Goal: Find specific page/section

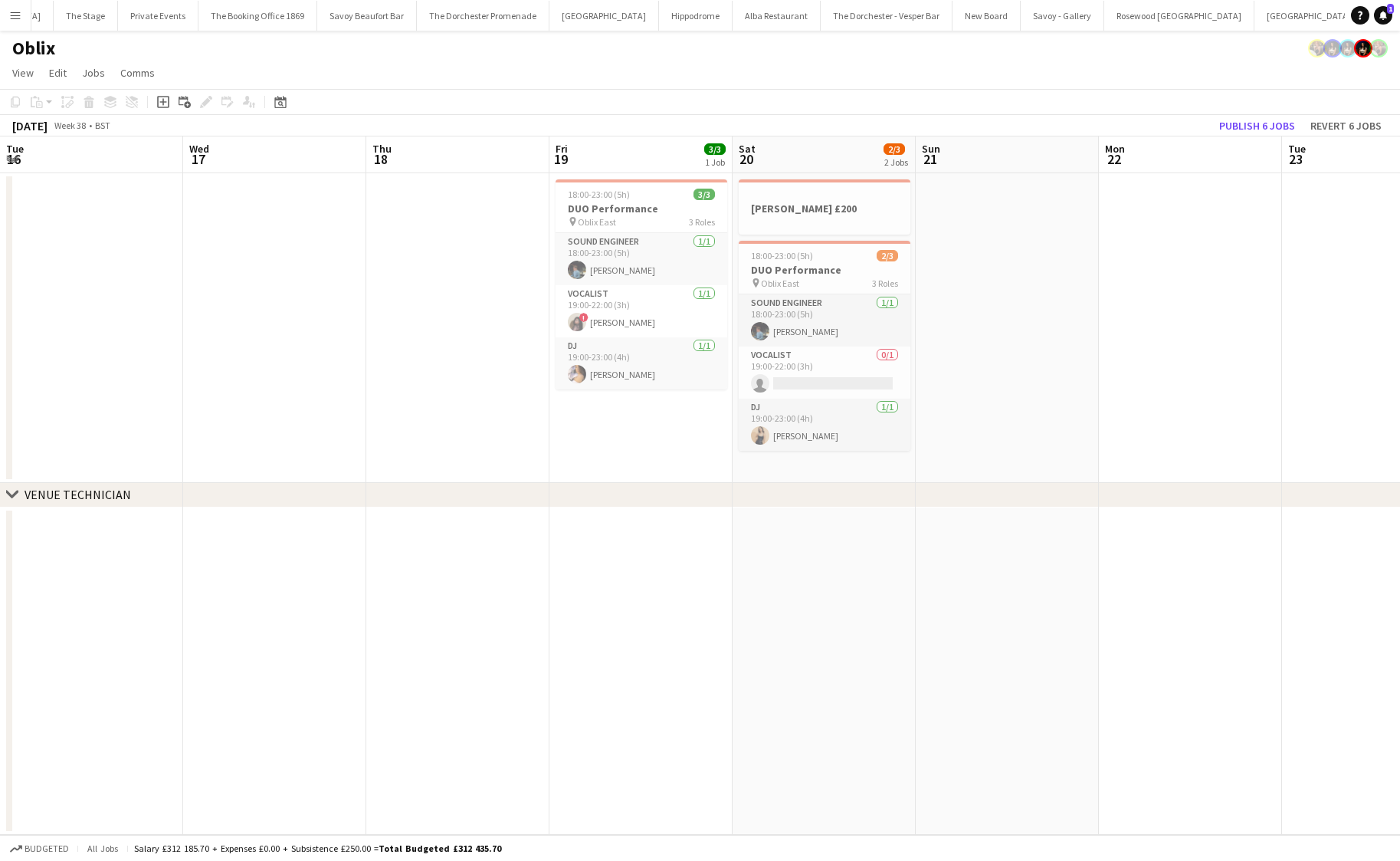
scroll to position [0, 311]
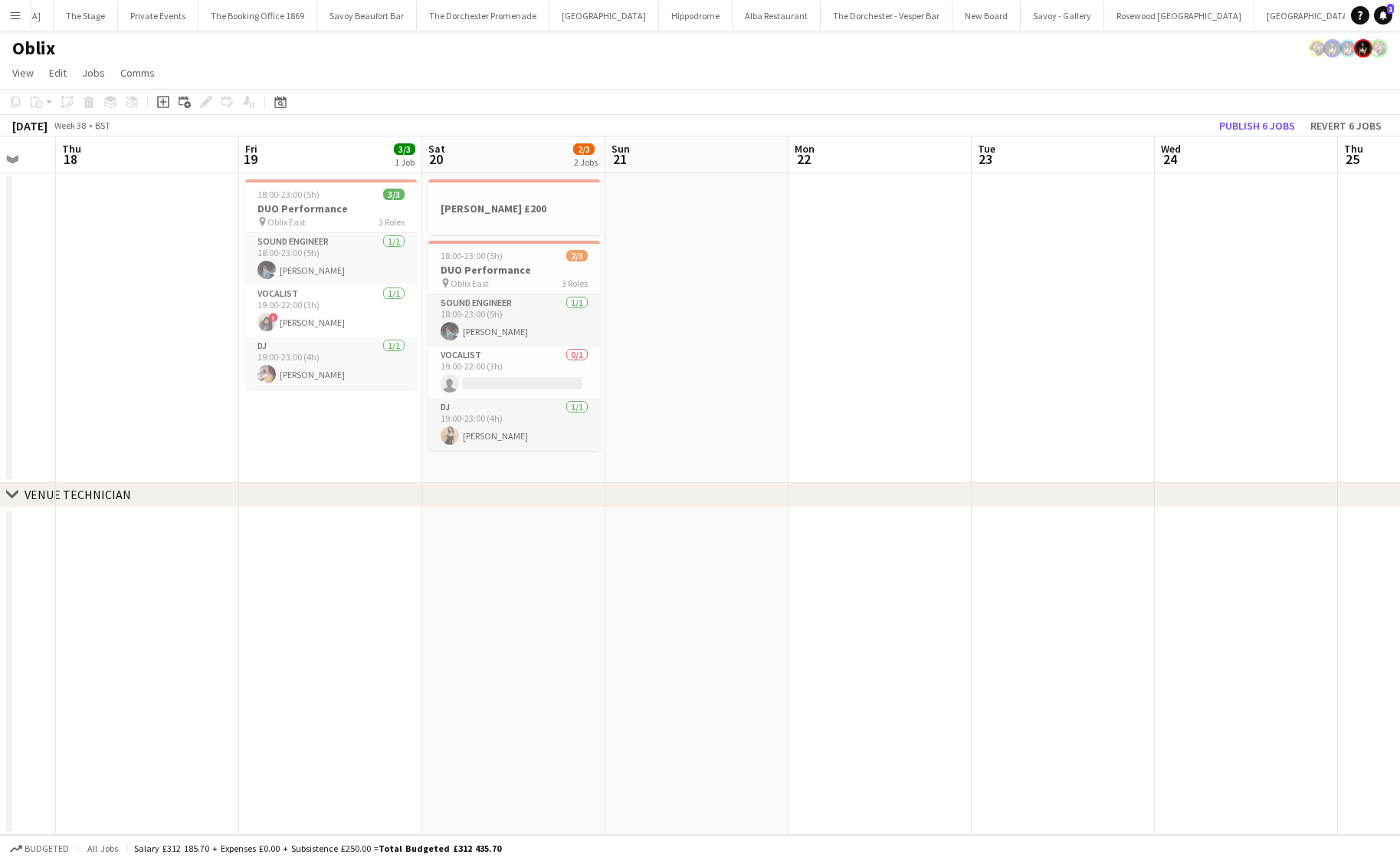
click at [18, 23] on button "Menu" at bounding box center [15, 15] width 30 height 30
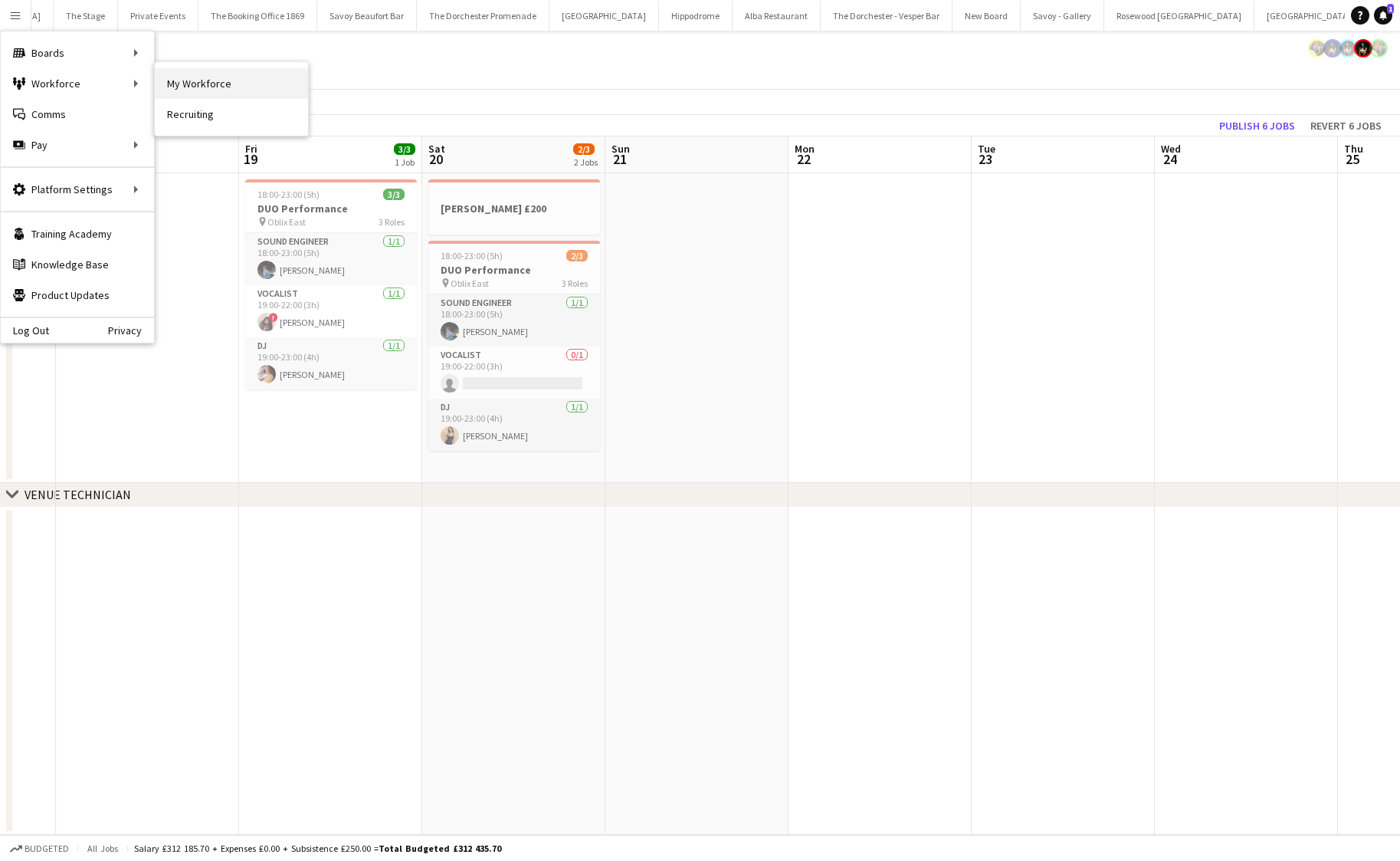
click at [228, 81] on link "My Workforce" at bounding box center [231, 83] width 153 height 30
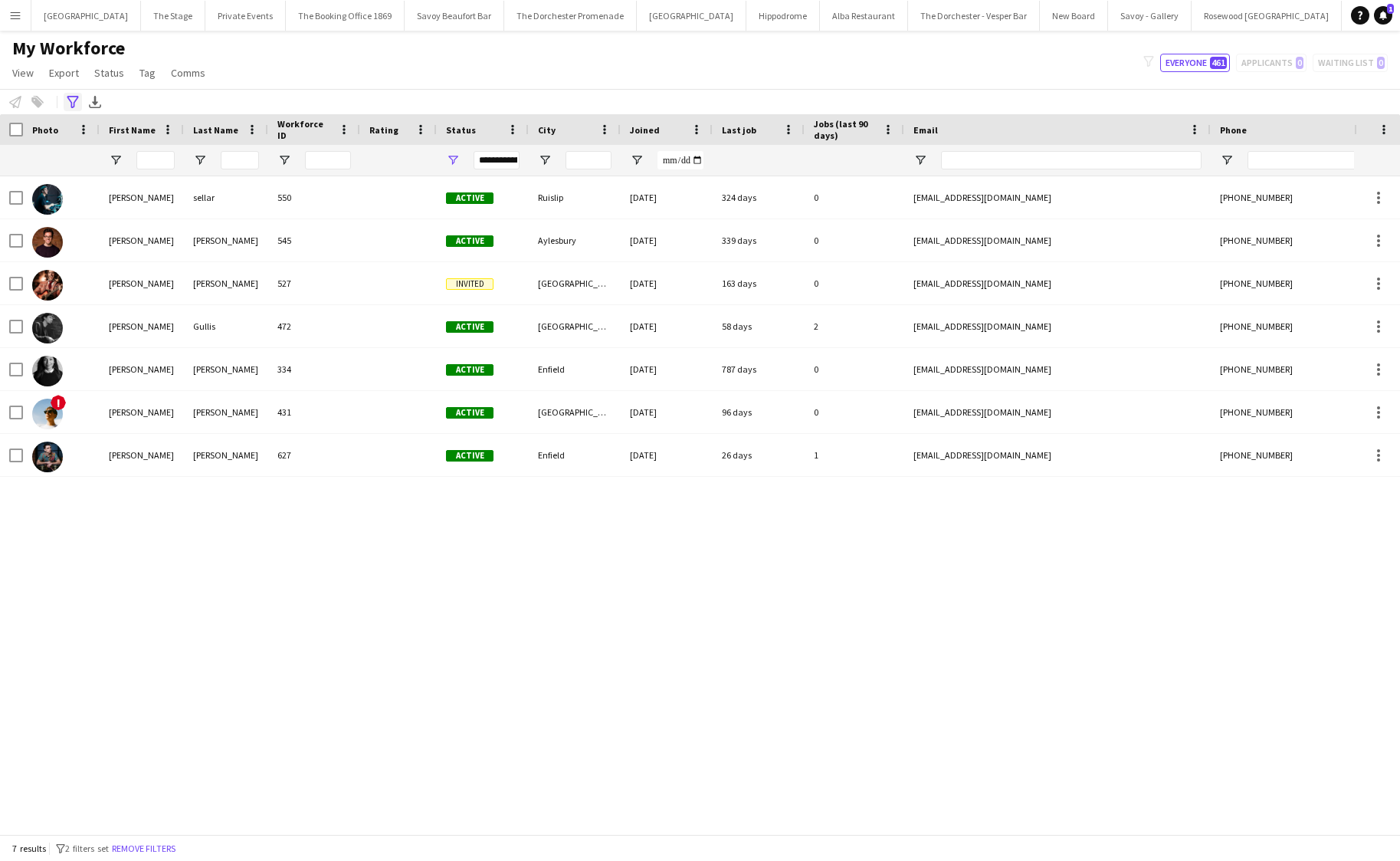
click at [76, 101] on icon "Advanced filters" at bounding box center [73, 102] width 12 height 12
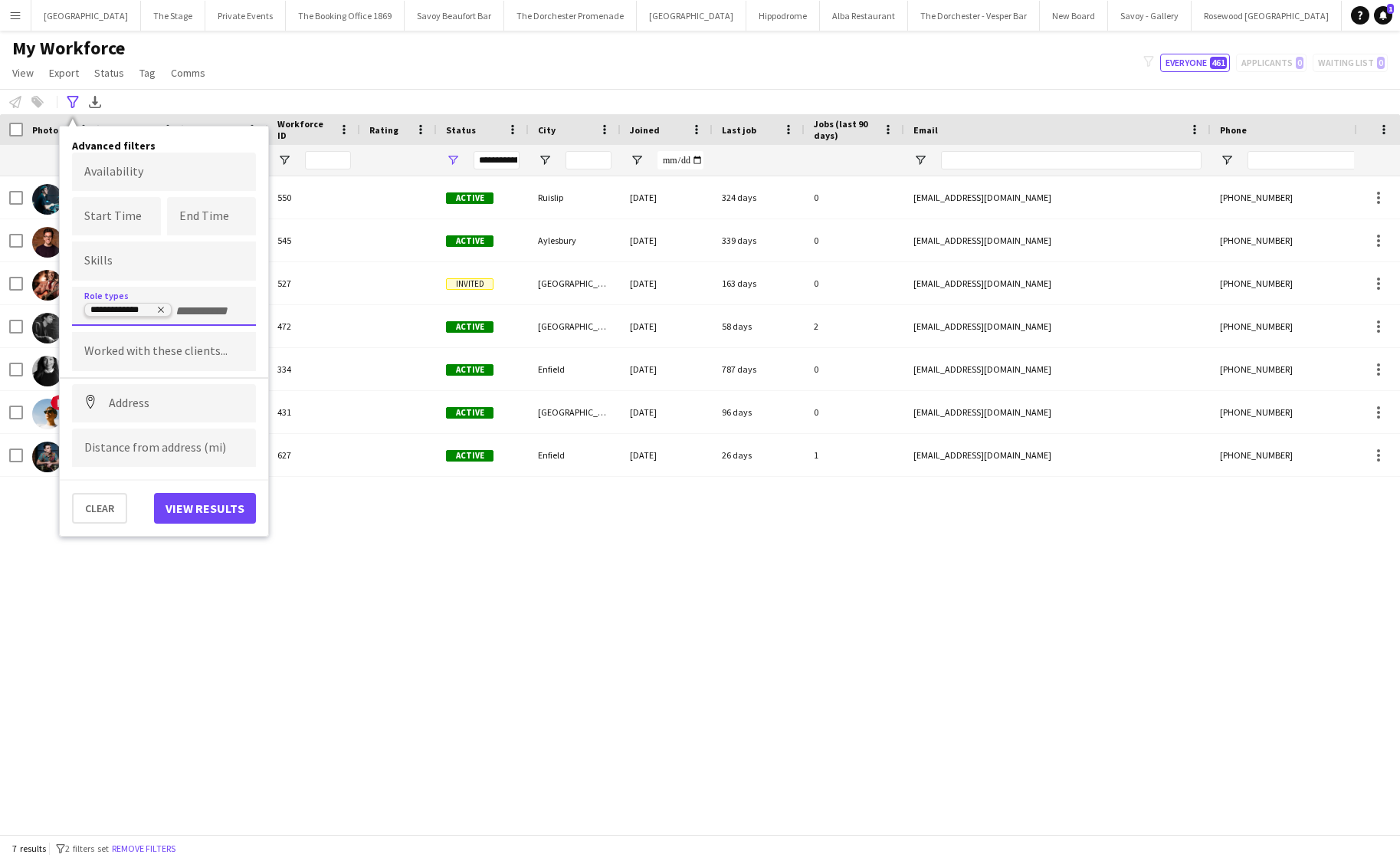
click at [159, 308] on icon "Remove tag" at bounding box center [161, 310] width 9 height 9
type input "***"
click at [162, 347] on div "Saxophonist" at bounding box center [164, 348] width 184 height 37
click at [213, 507] on button "View results" at bounding box center [204, 507] width 102 height 30
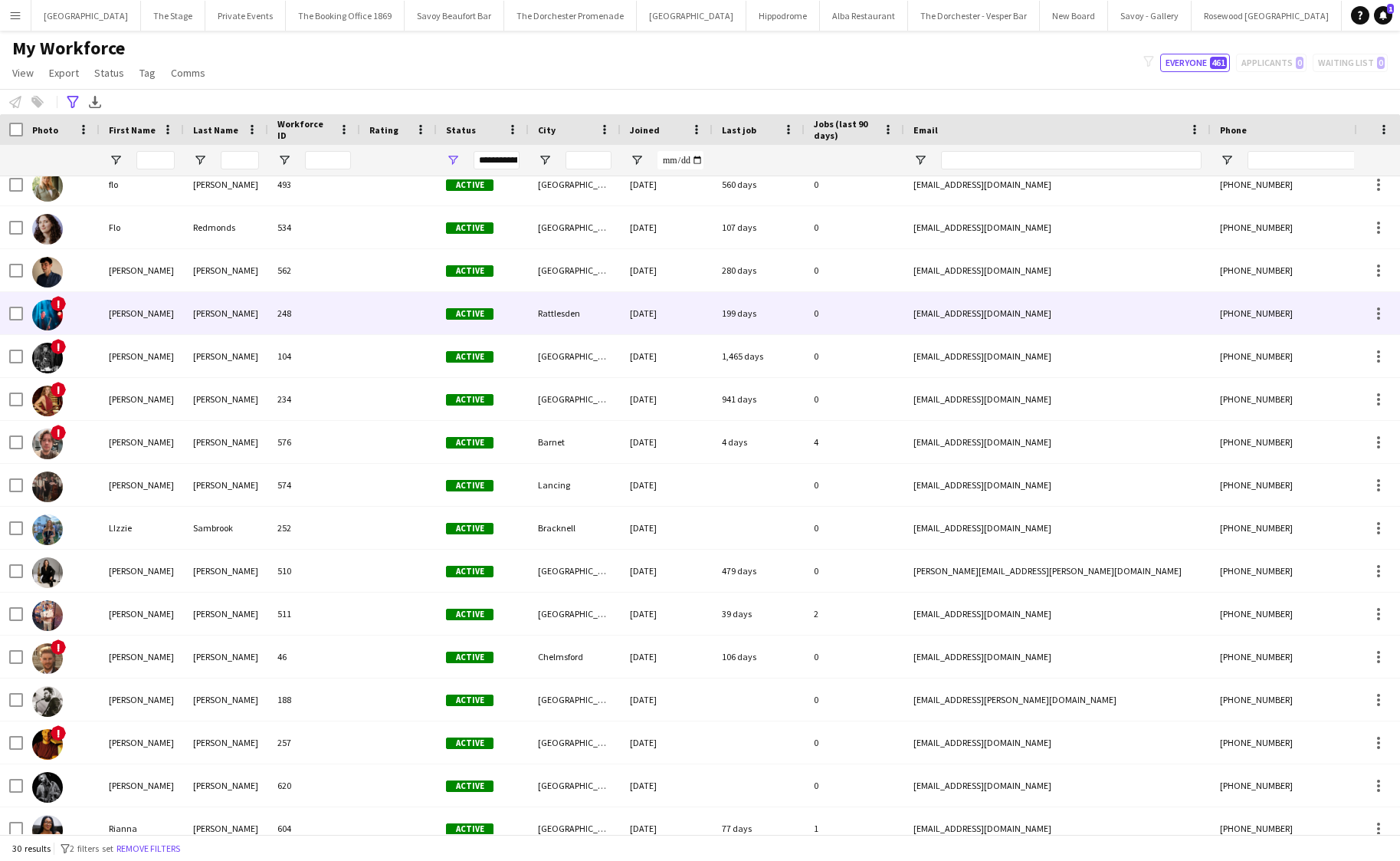
scroll to position [290, 0]
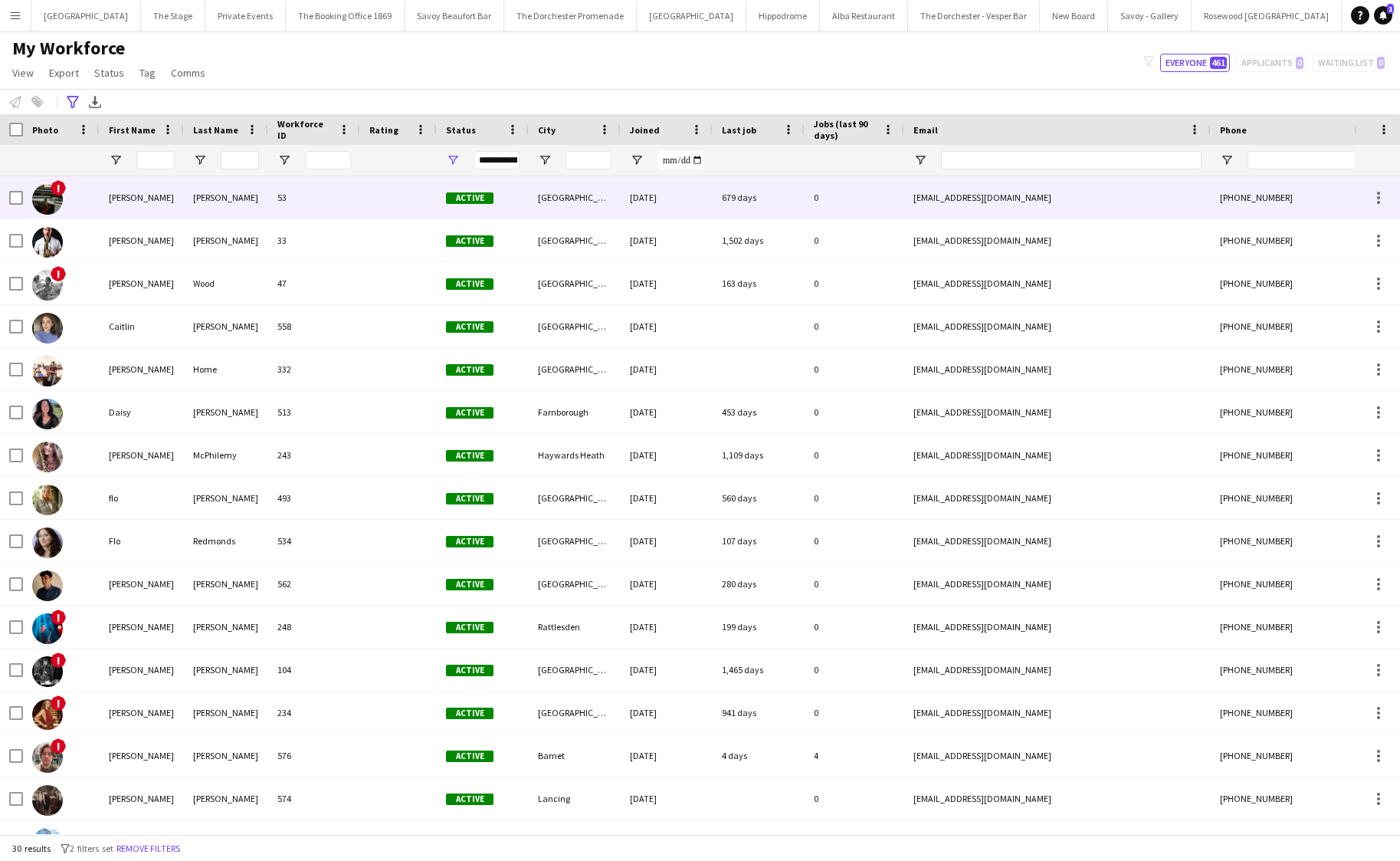
click at [458, 215] on div "Active" at bounding box center [483, 197] width 92 height 42
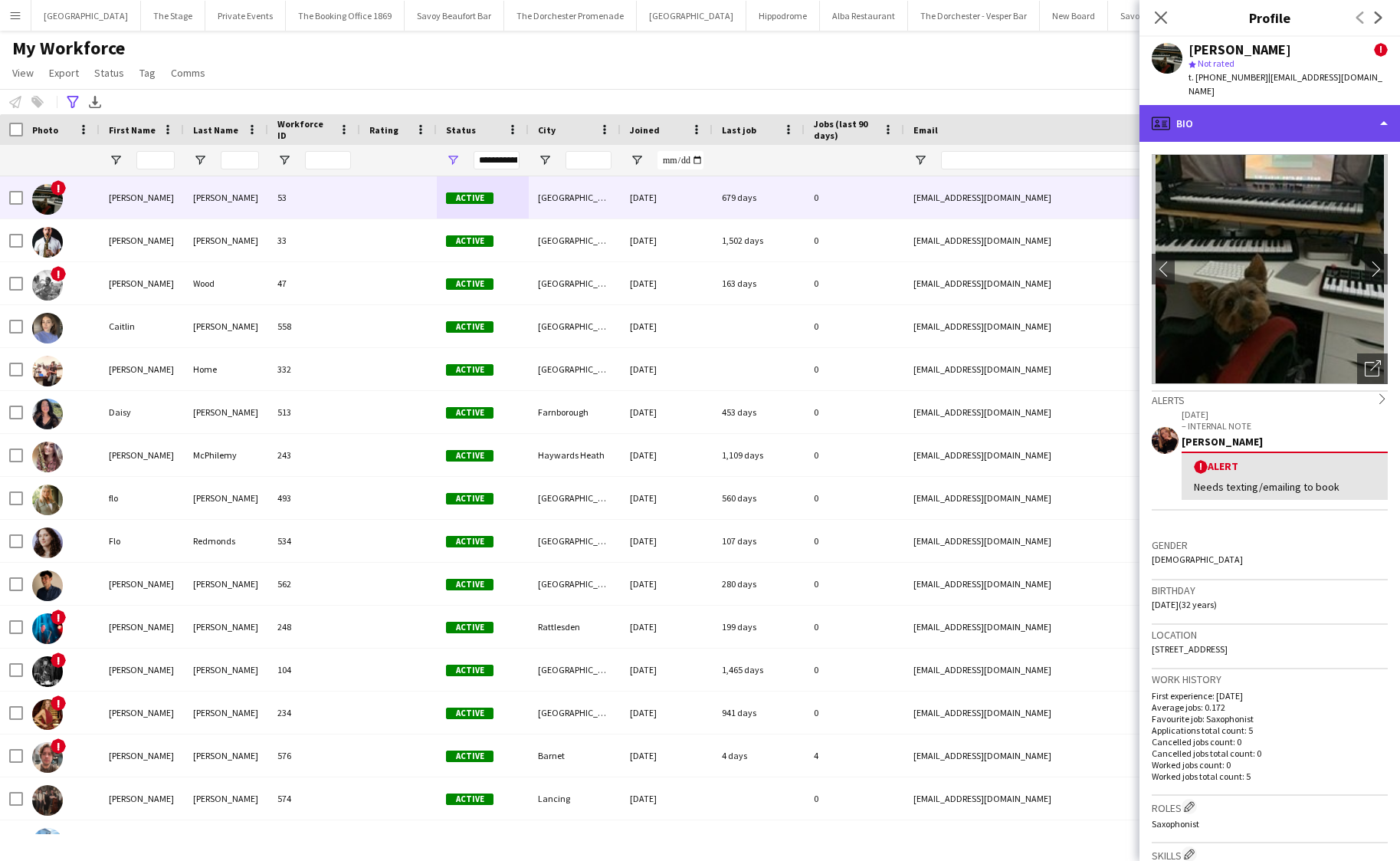
click at [1227, 118] on div "profile Bio" at bounding box center [1270, 123] width 261 height 37
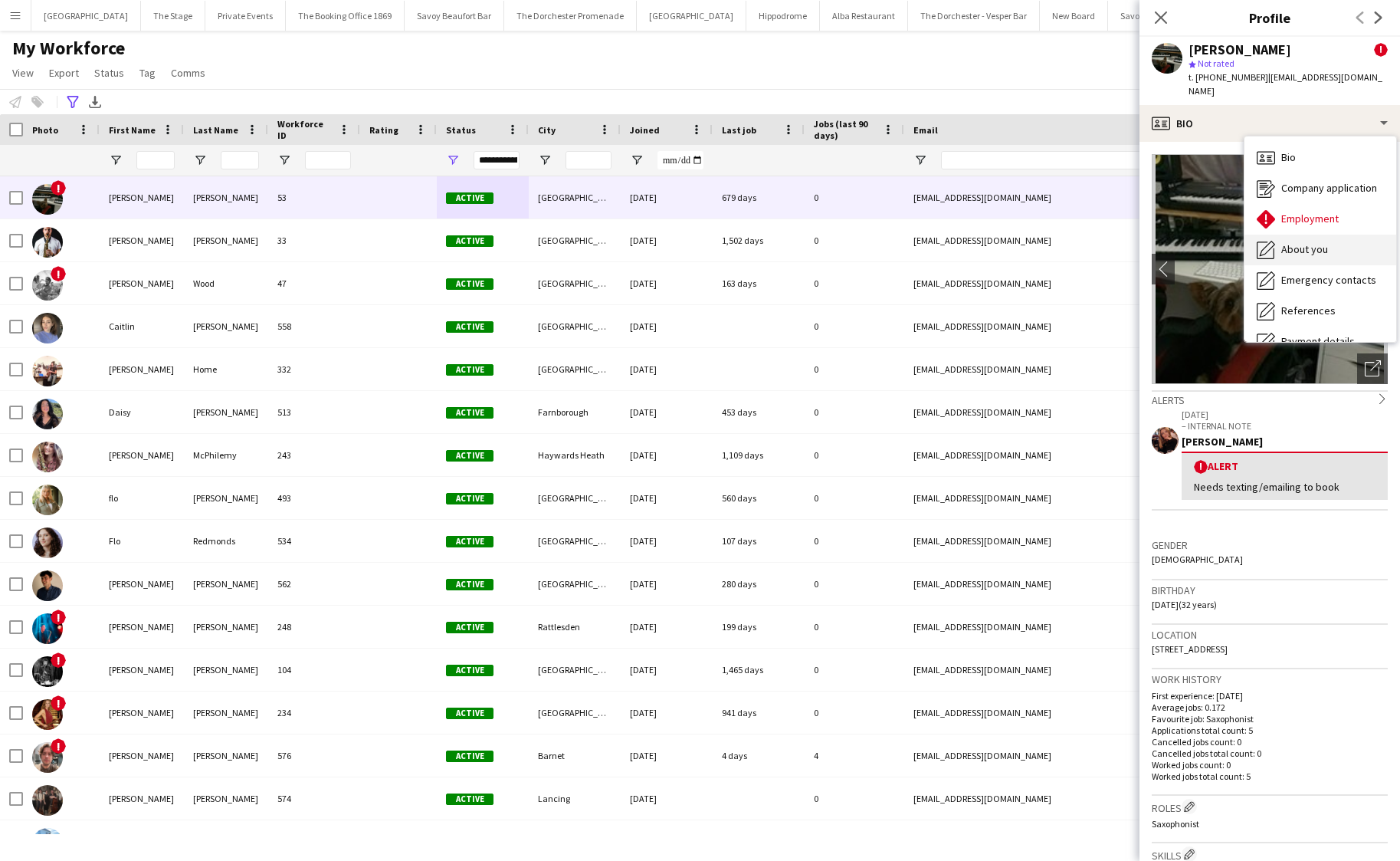
click at [1281, 243] on div "About you About you" at bounding box center [1320, 249] width 151 height 30
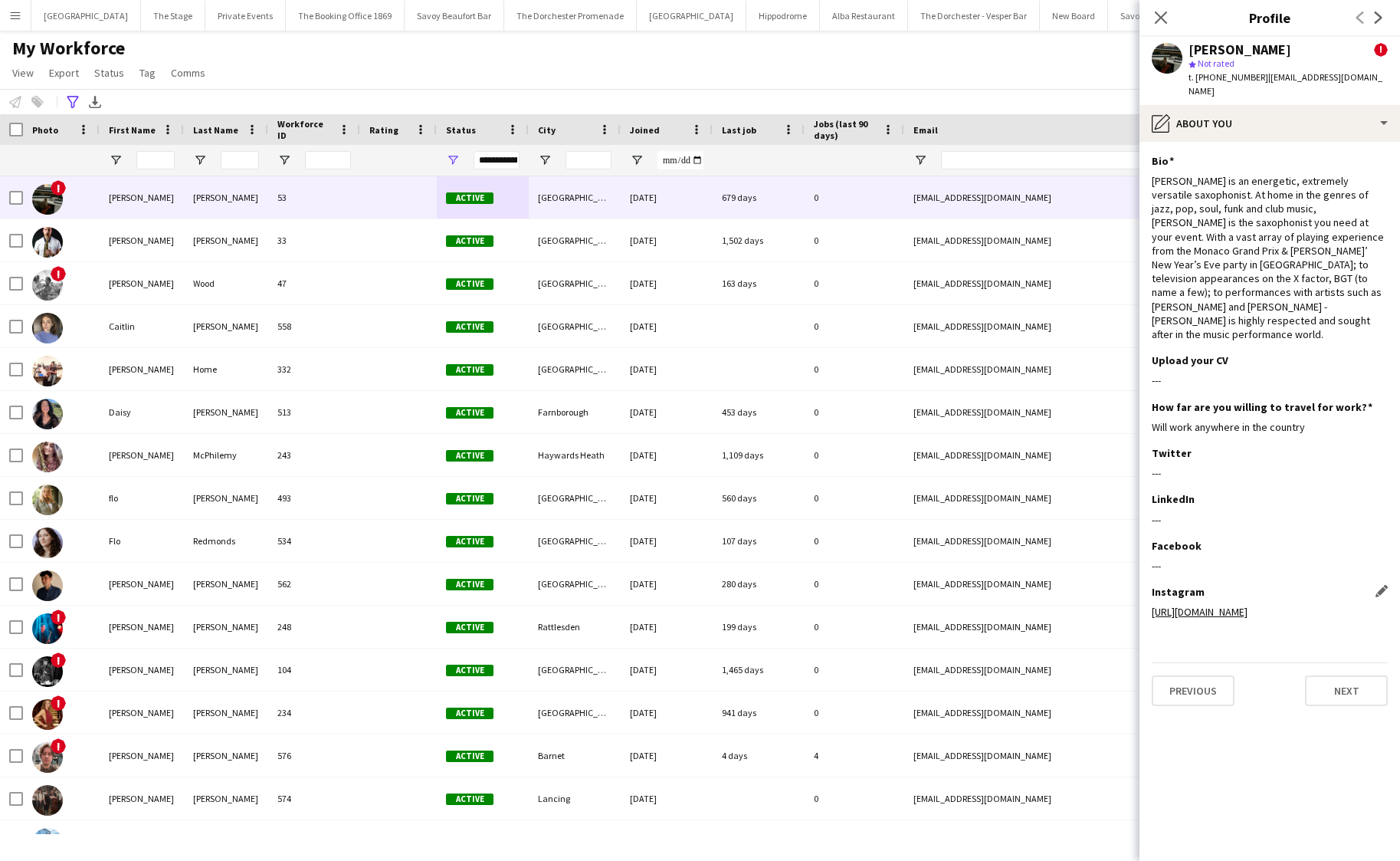
click at [1201, 605] on link "https://www.instagram.com/ads_on_sax/?hl=en" at bounding box center [1199, 612] width 96 height 14
